Goal: Task Accomplishment & Management: Manage account settings

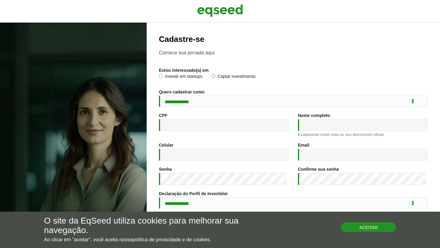
click at [357, 230] on button "Aceitar" at bounding box center [368, 227] width 55 height 10
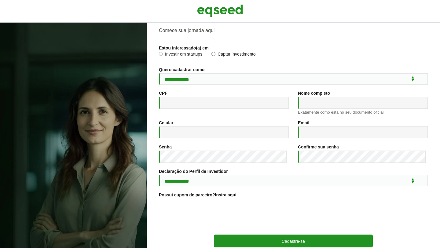
scroll to position [65, 0]
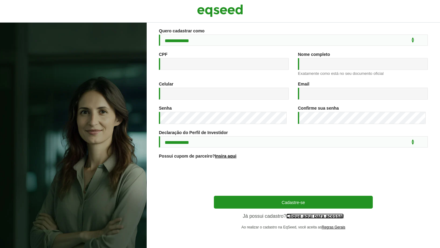
click at [301, 215] on link "Clique aqui para acessar" at bounding box center [315, 216] width 58 height 5
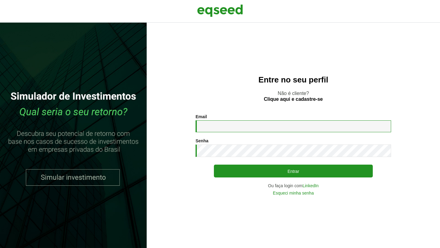
click at [229, 124] on input "Email *" at bounding box center [292, 126] width 195 height 12
type input "**********"
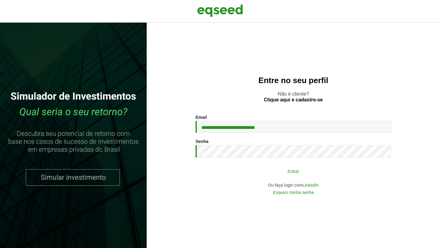
click at [288, 174] on button "Entrar" at bounding box center [293, 171] width 159 height 12
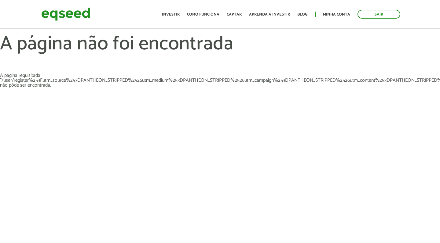
click at [347, 10] on ul "Início Investir Como funciona Captar Aprenda a investir Blog Minha conta Sair" at bounding box center [281, 14] width 244 height 9
click at [344, 13] on link "Minha conta" at bounding box center [336, 15] width 27 height 4
